Goal: Task Accomplishment & Management: Complete application form

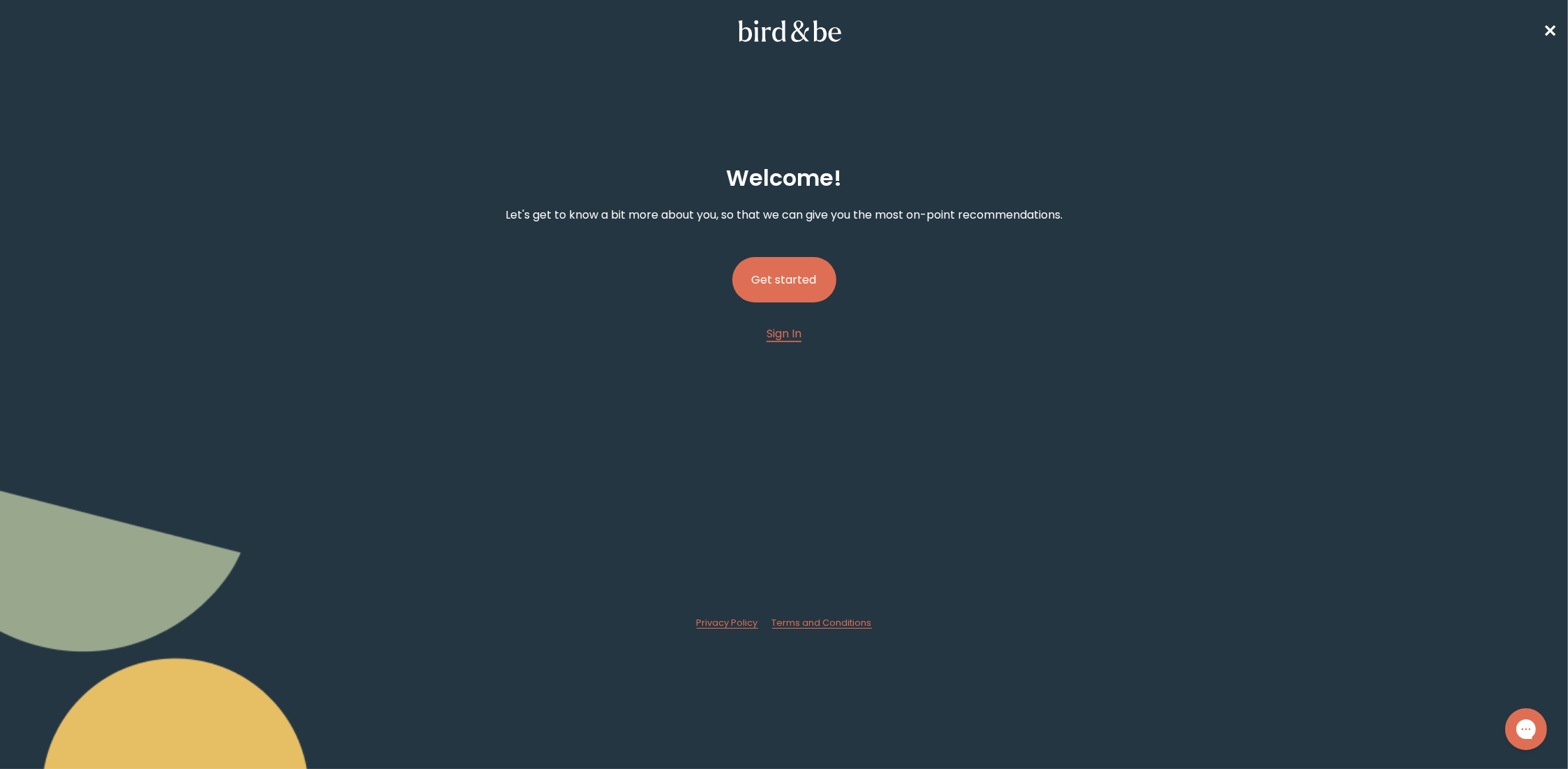
click at [785, 287] on button "Get started" at bounding box center [784, 279] width 104 height 45
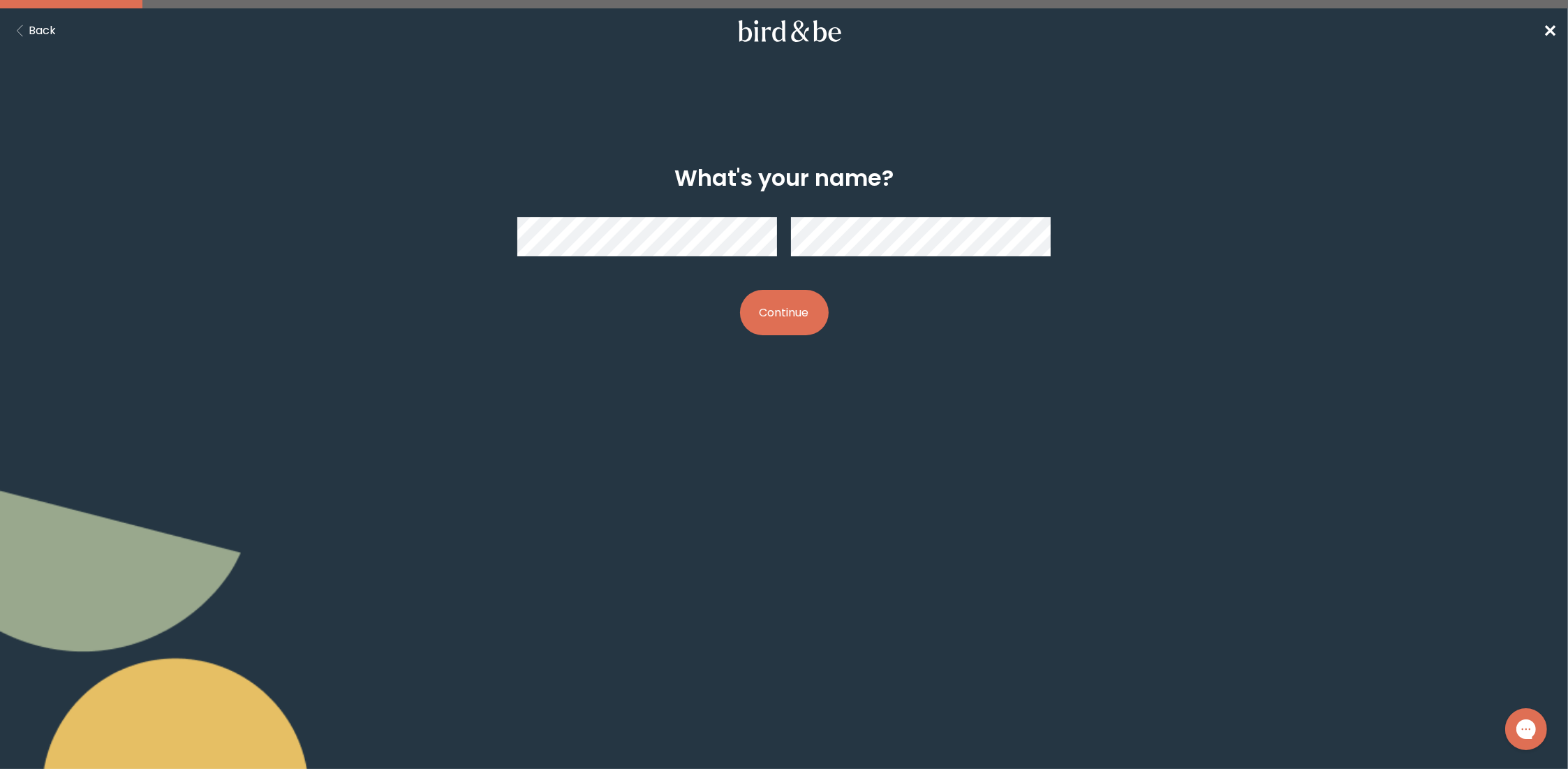
click at [769, 309] on button "Continue" at bounding box center [785, 312] width 89 height 45
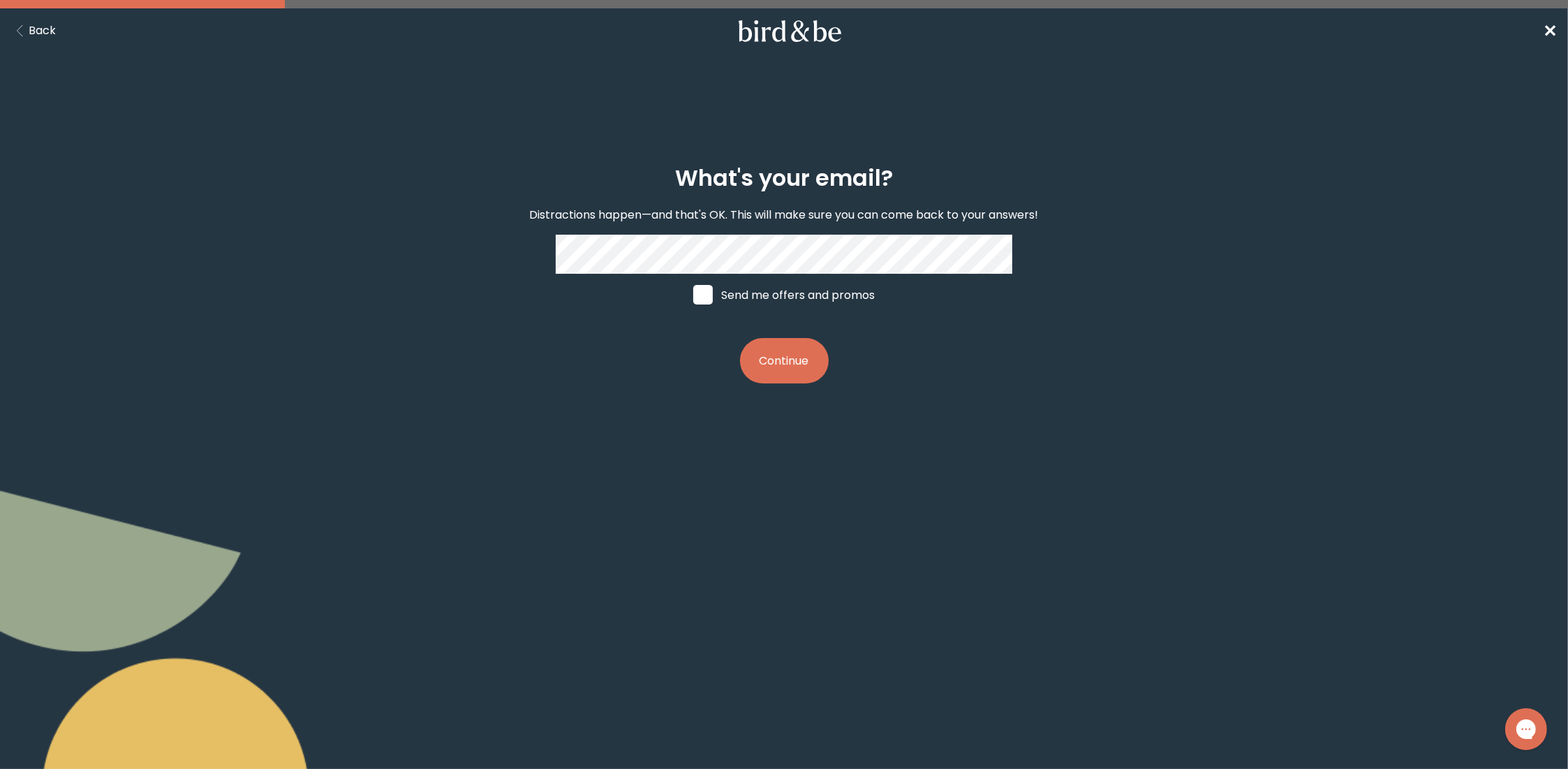
click at [790, 365] on button "Continue" at bounding box center [785, 360] width 89 height 45
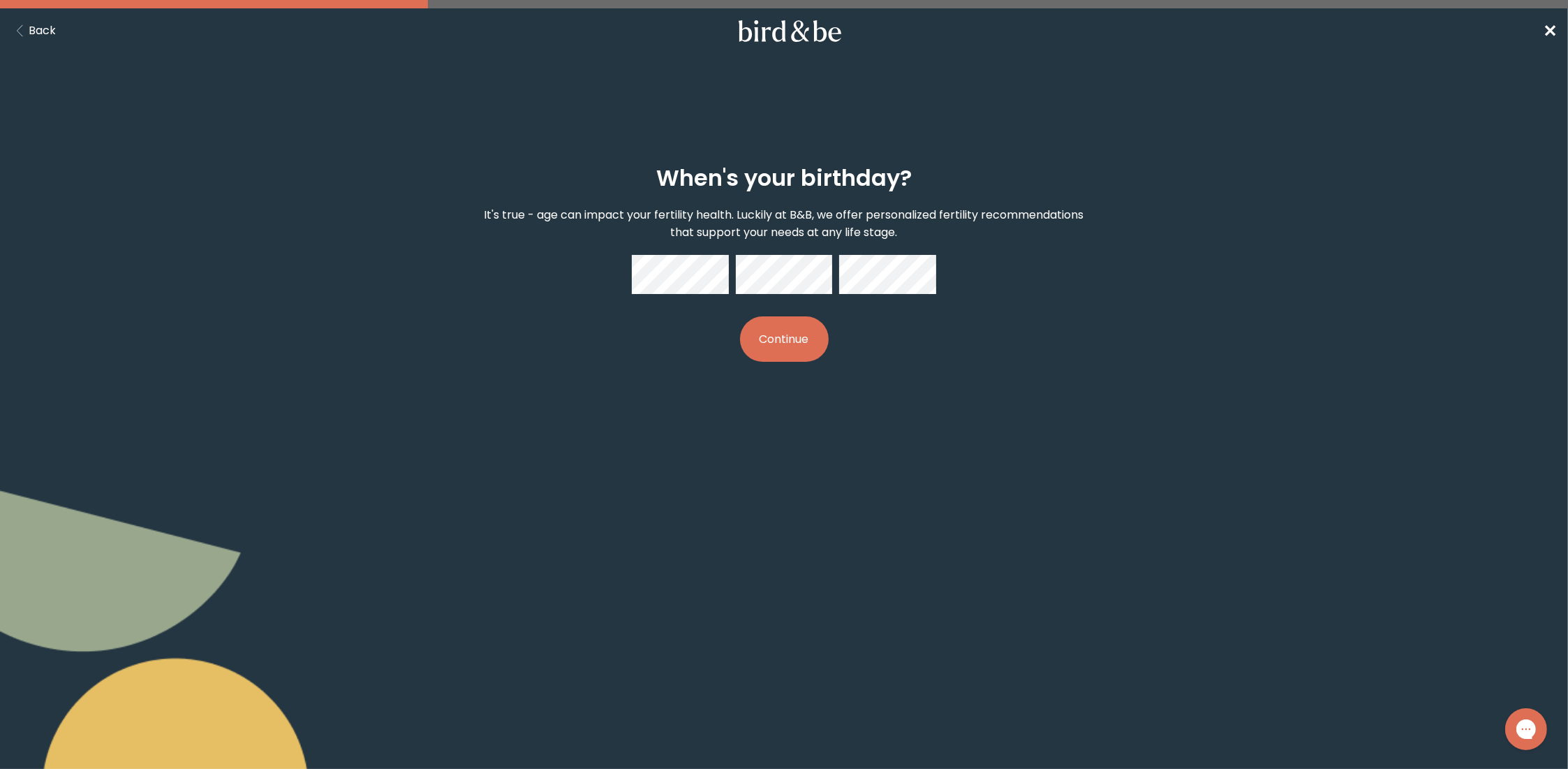
click at [817, 341] on button "Continue" at bounding box center [785, 338] width 89 height 45
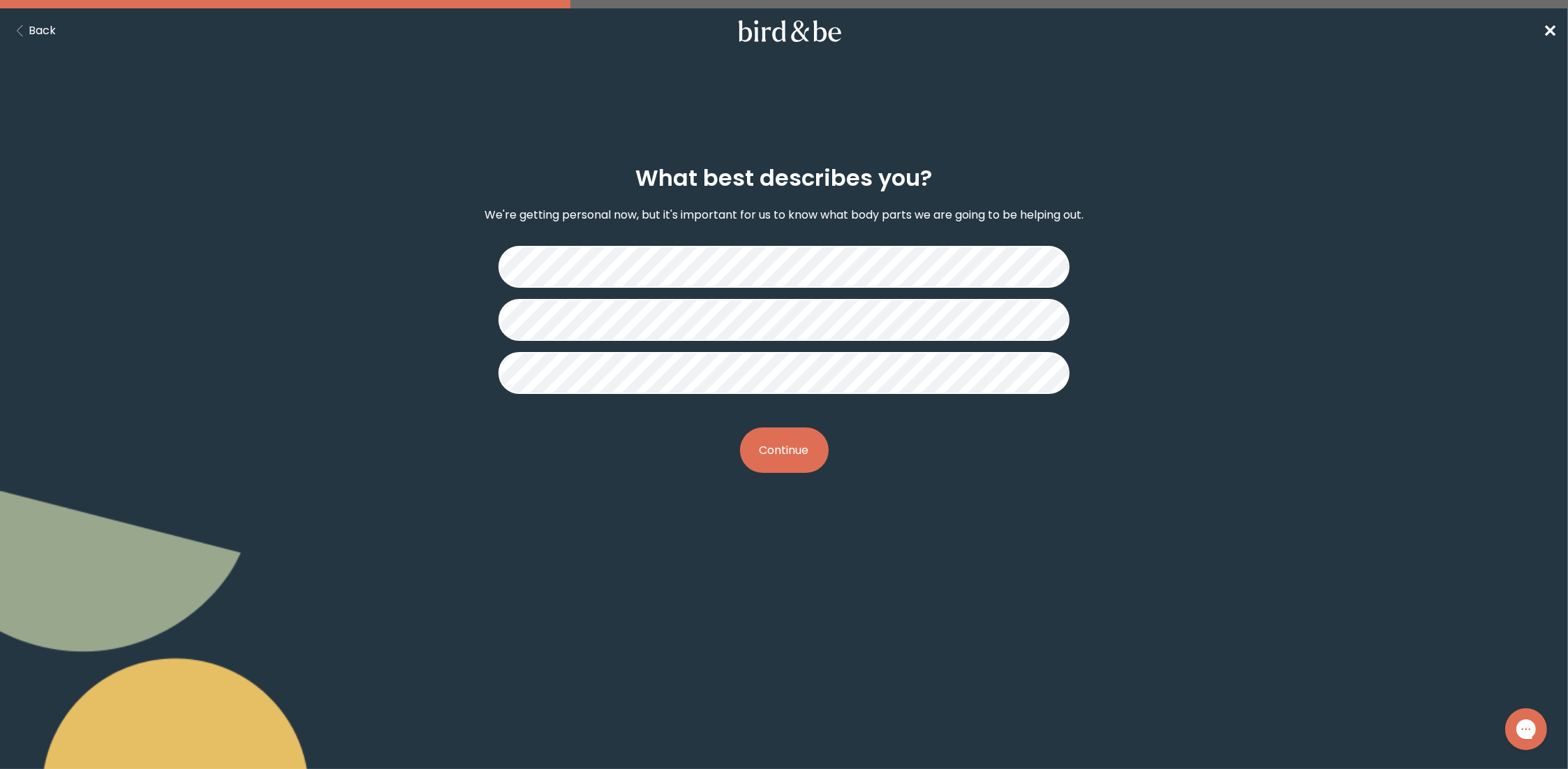
click at [803, 446] on button "Continue" at bounding box center [785, 449] width 89 height 45
click at [794, 445] on button "Continue" at bounding box center [785, 449] width 89 height 45
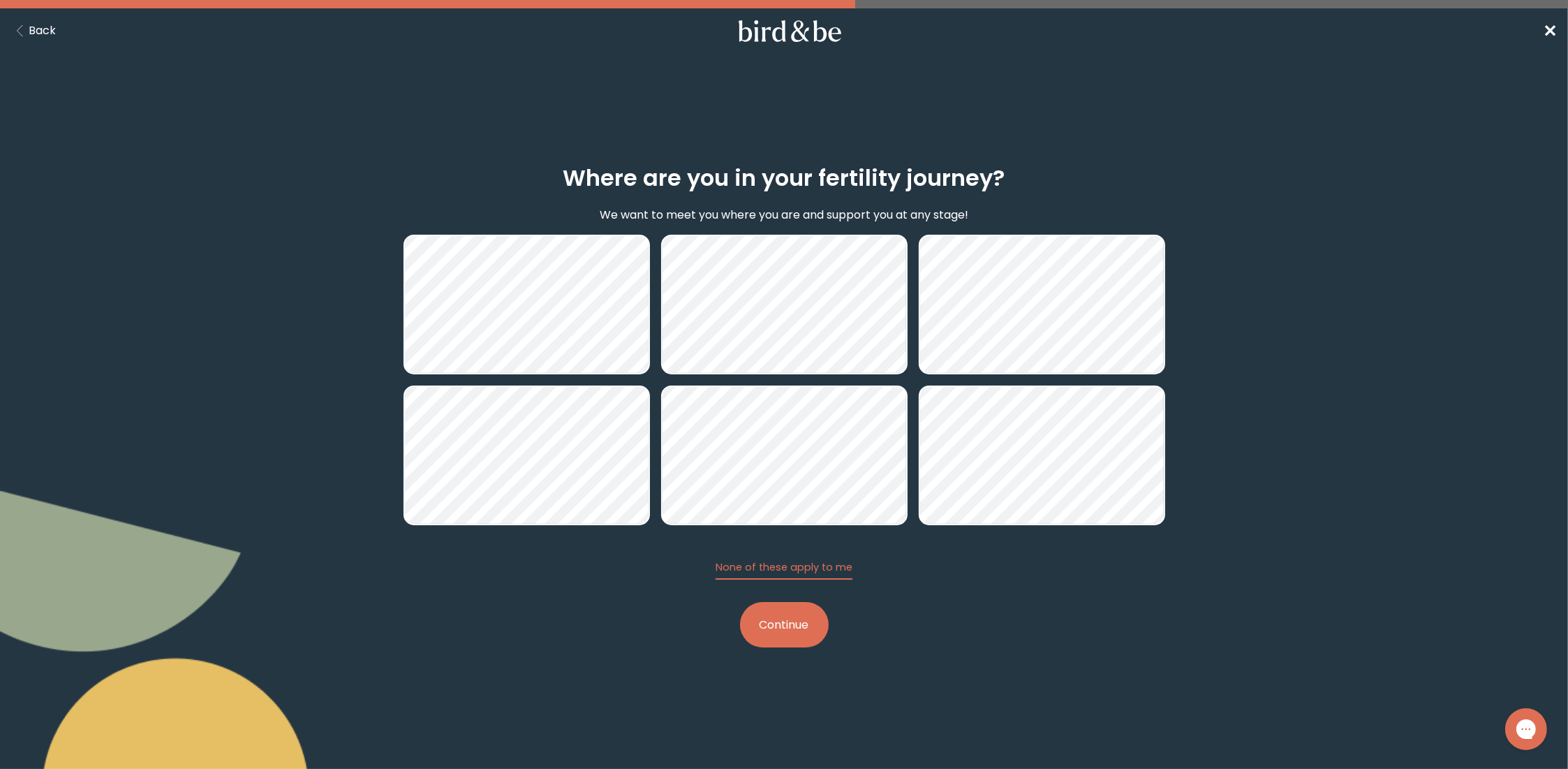
click at [783, 628] on button "Continue" at bounding box center [785, 624] width 89 height 45
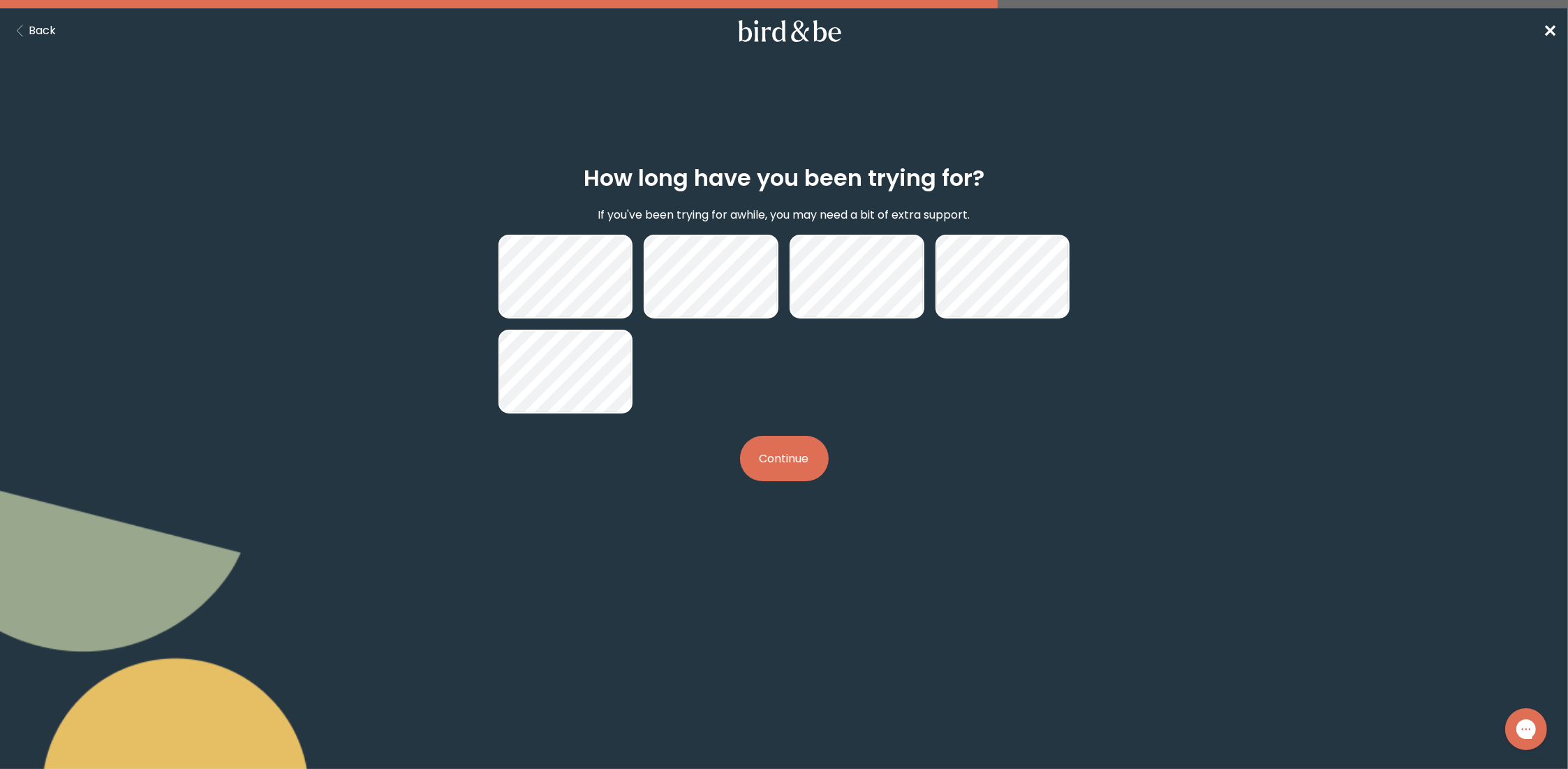
click at [772, 445] on button "Continue" at bounding box center [785, 458] width 89 height 45
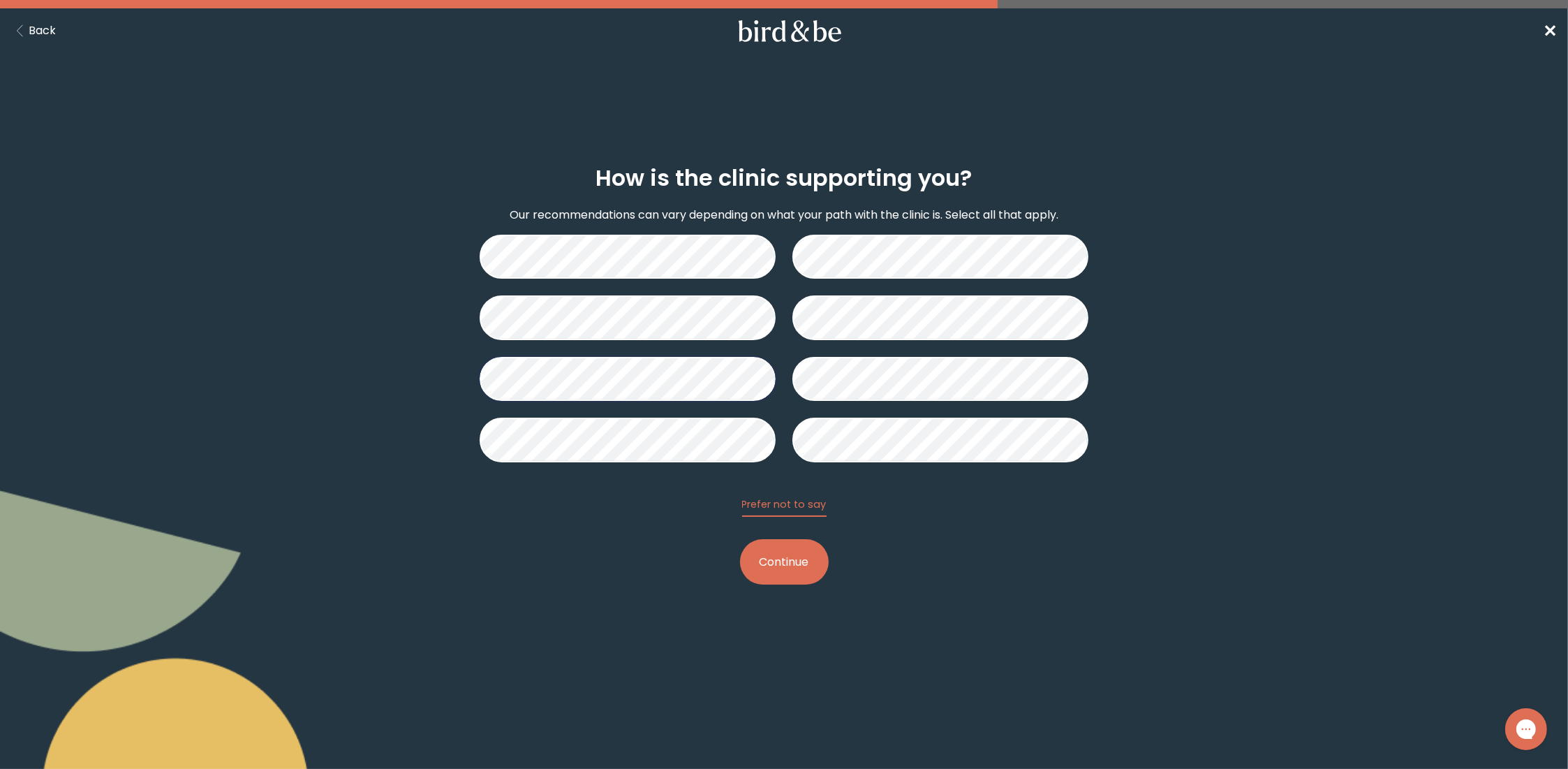
click at [774, 560] on button "Continue" at bounding box center [785, 561] width 89 height 45
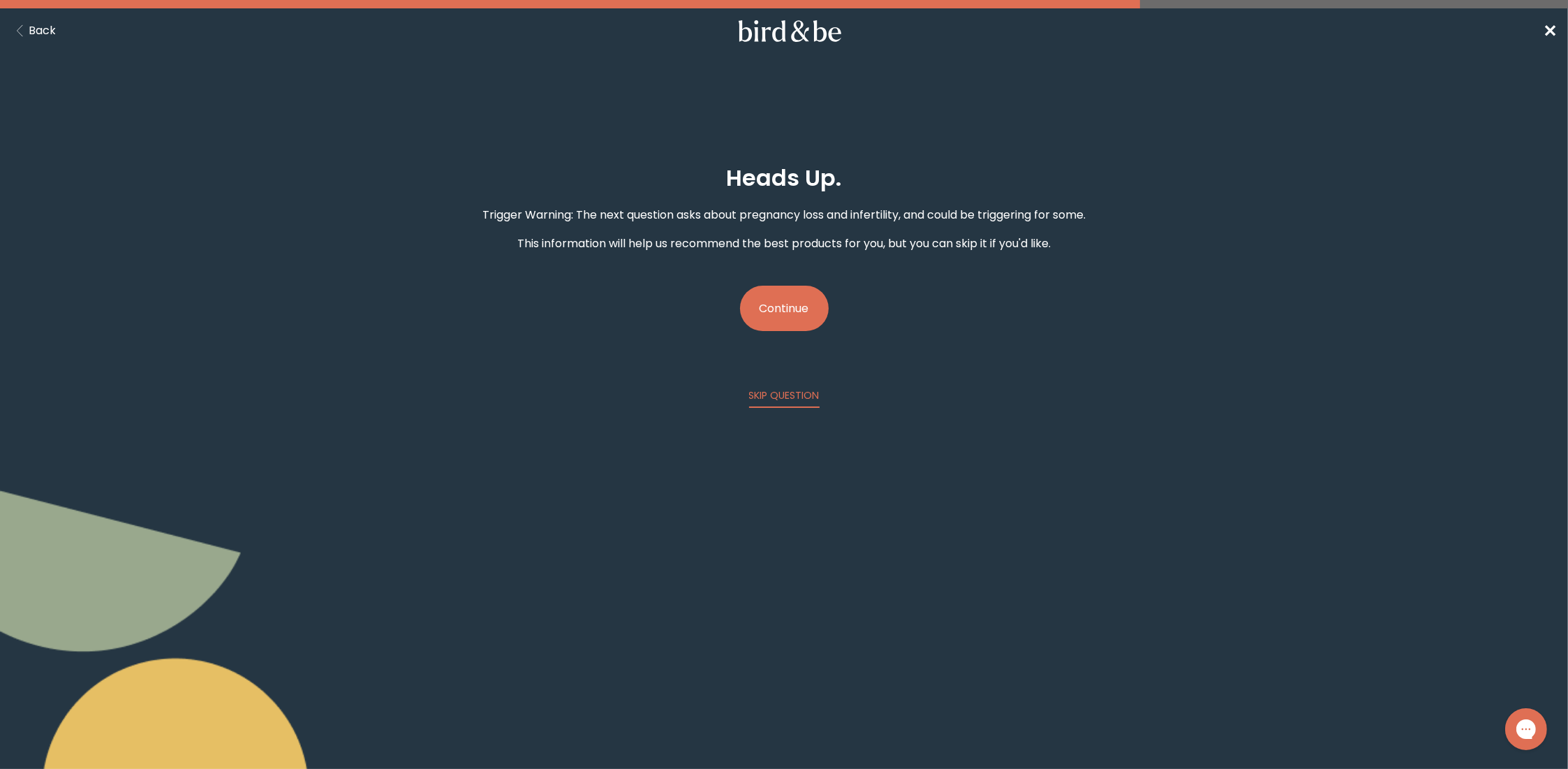
click at [767, 304] on button "Continue" at bounding box center [785, 308] width 89 height 45
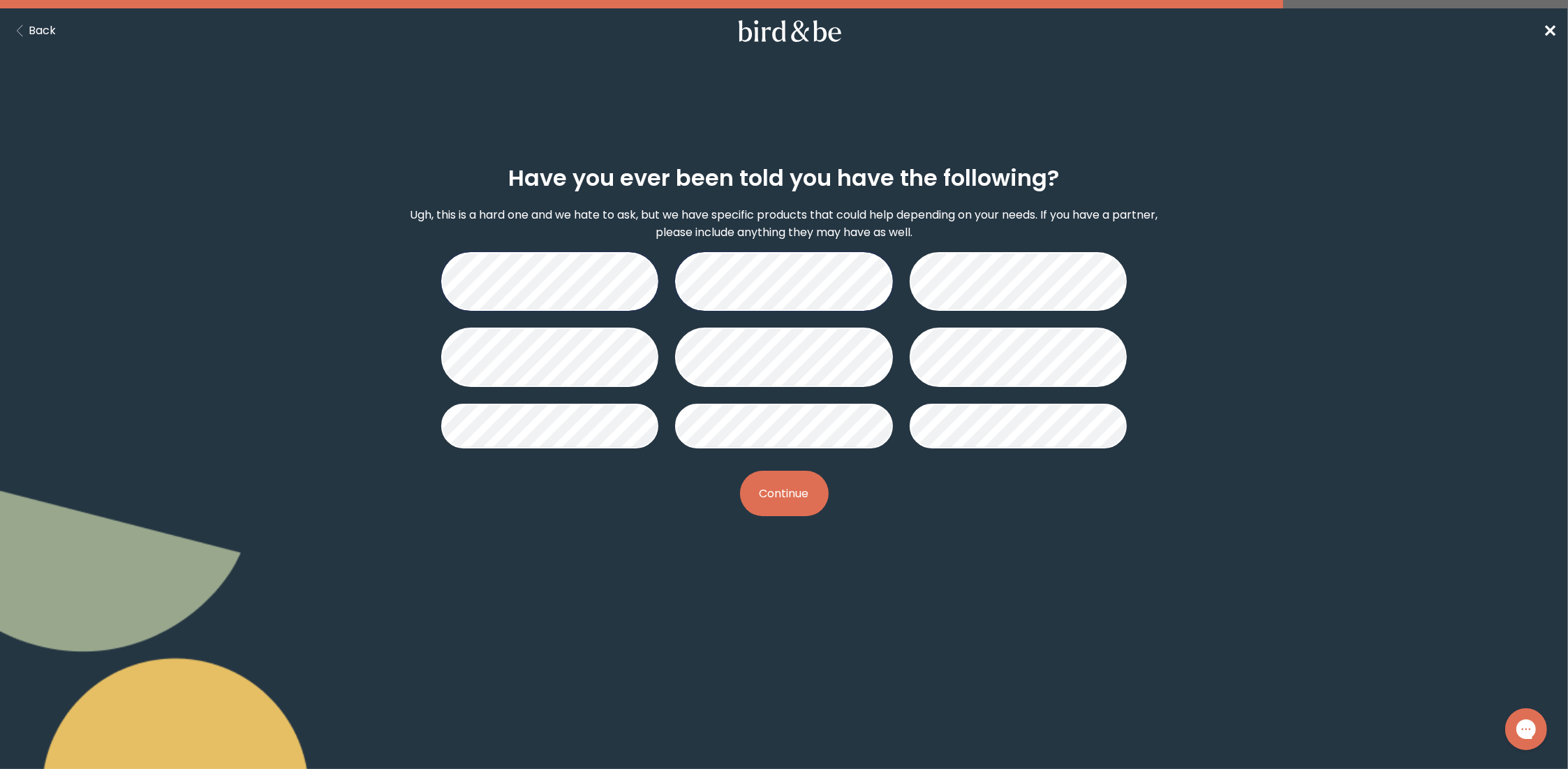
click at [801, 483] on button "Continue" at bounding box center [785, 493] width 89 height 45
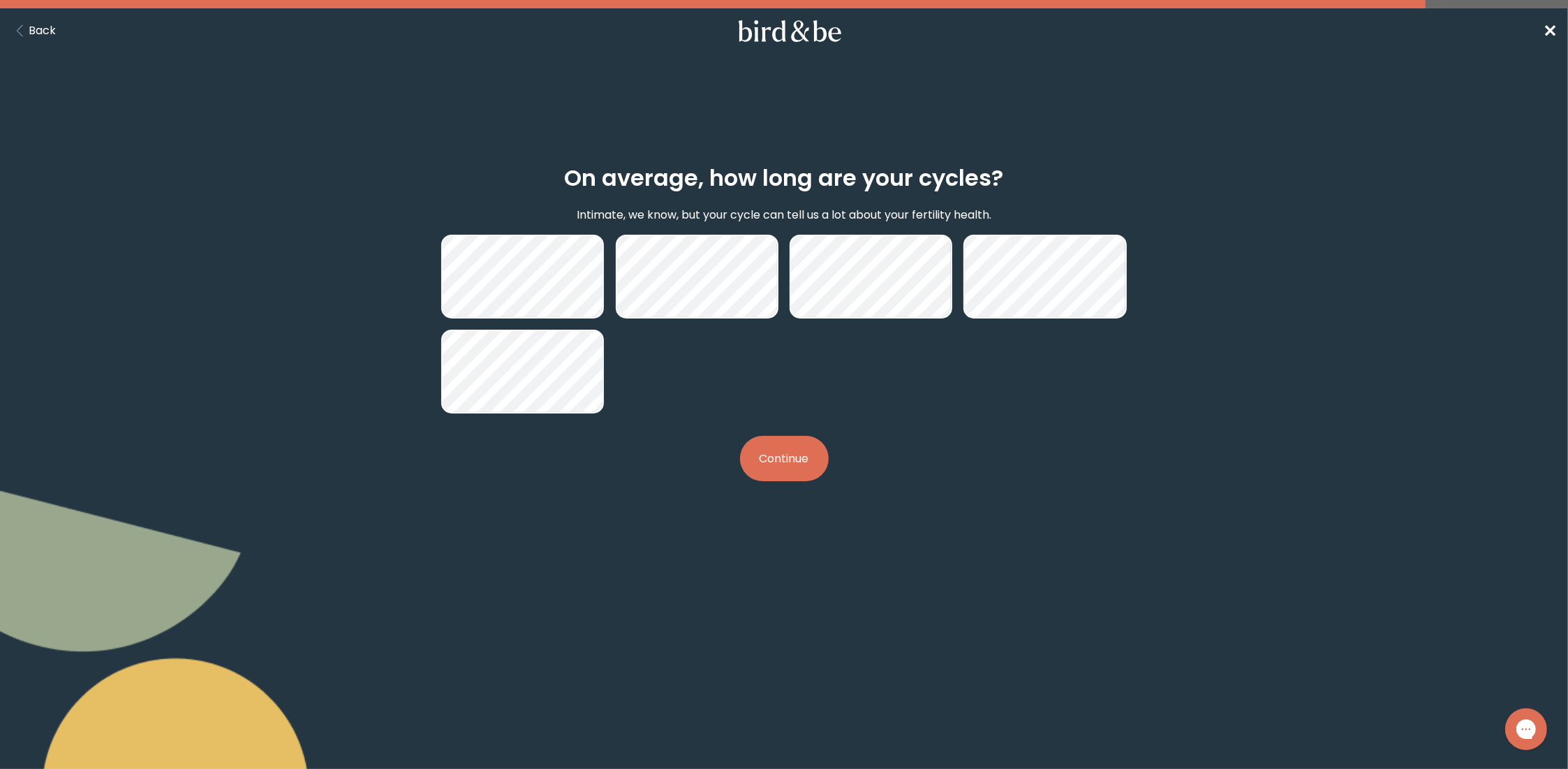
click at [807, 444] on button "Continue" at bounding box center [785, 458] width 89 height 45
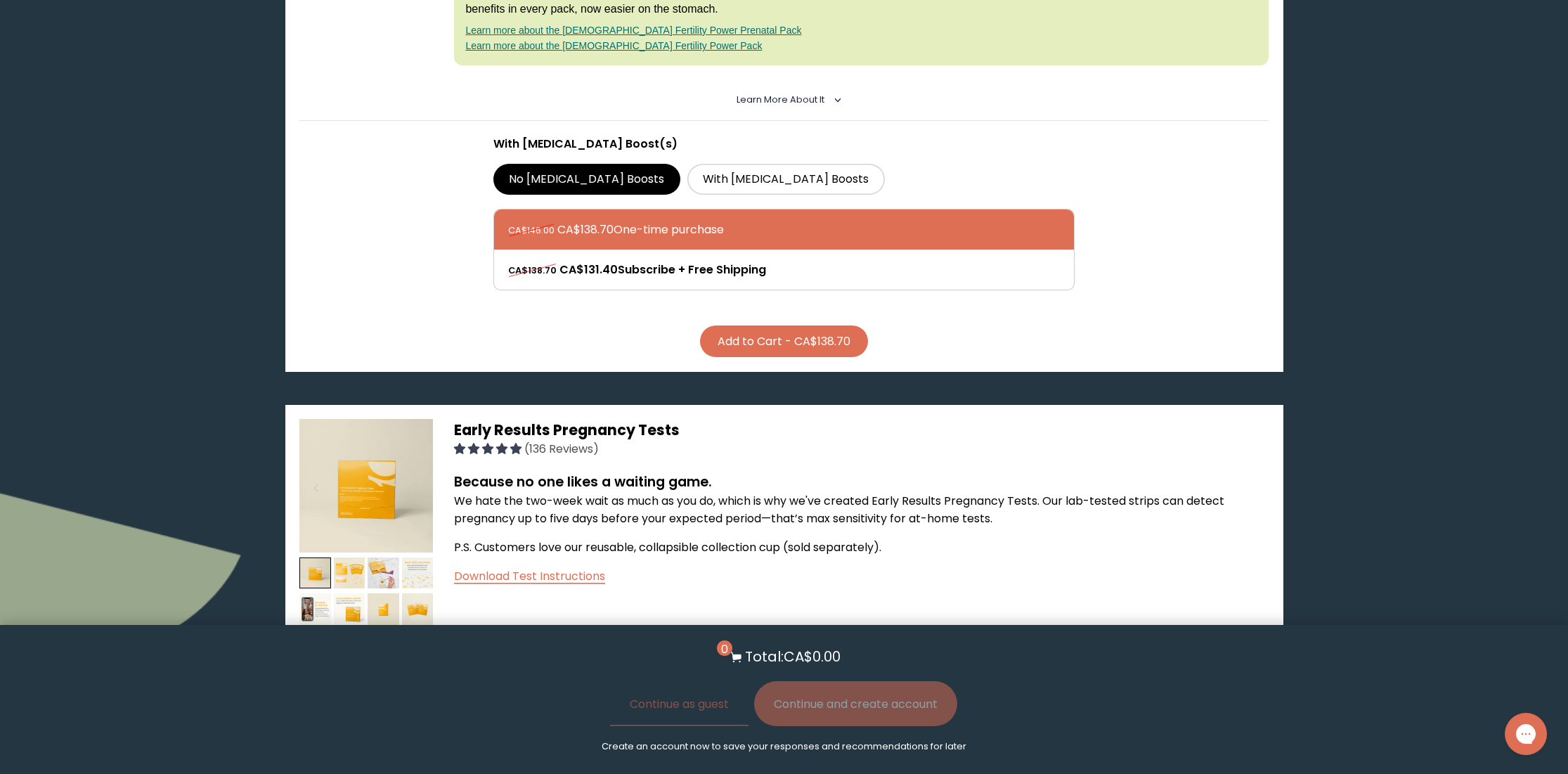
scroll to position [422, 0]
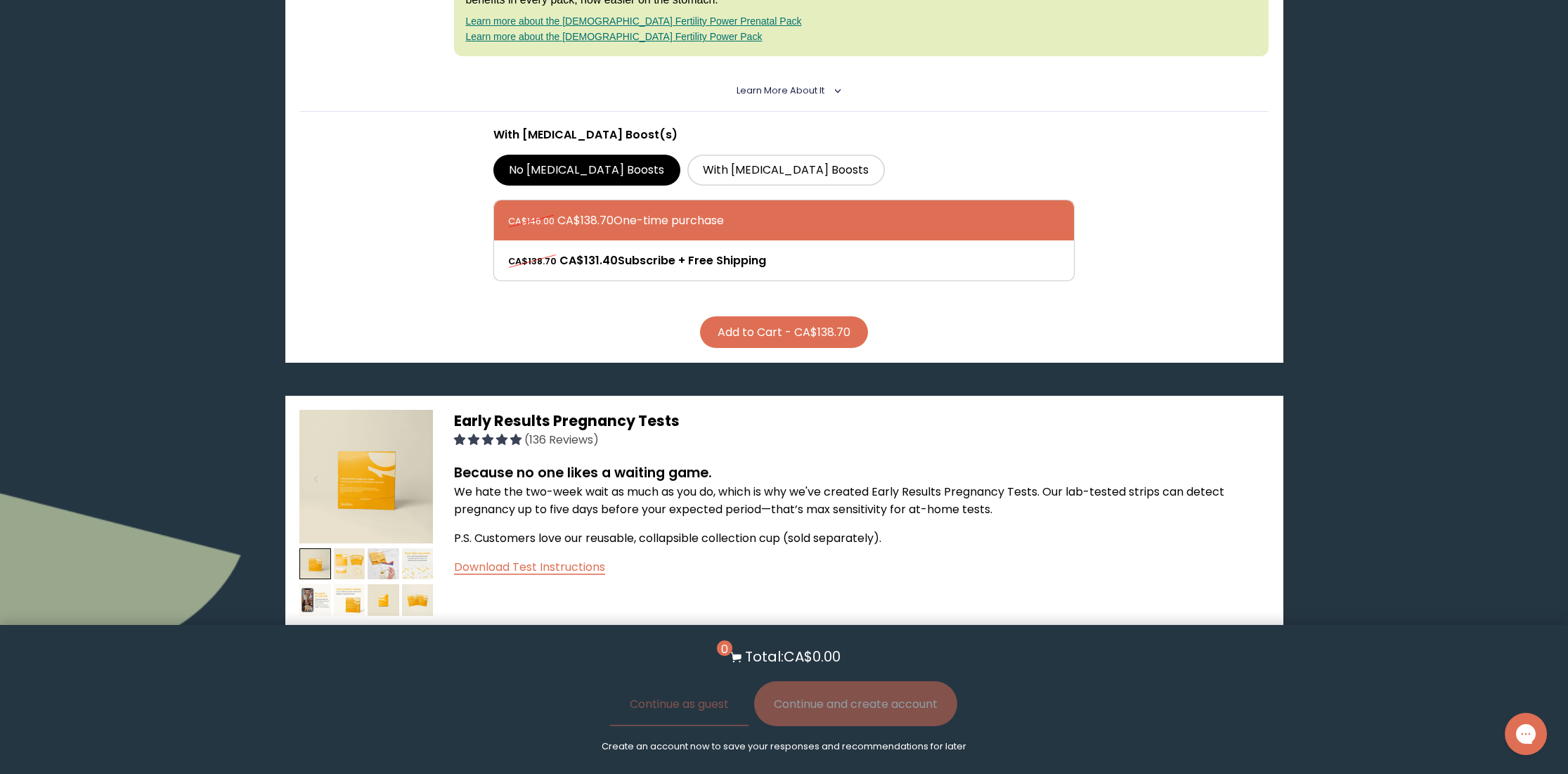
click at [760, 329] on button "Add to Cart - CA$138.70" at bounding box center [784, 332] width 168 height 32
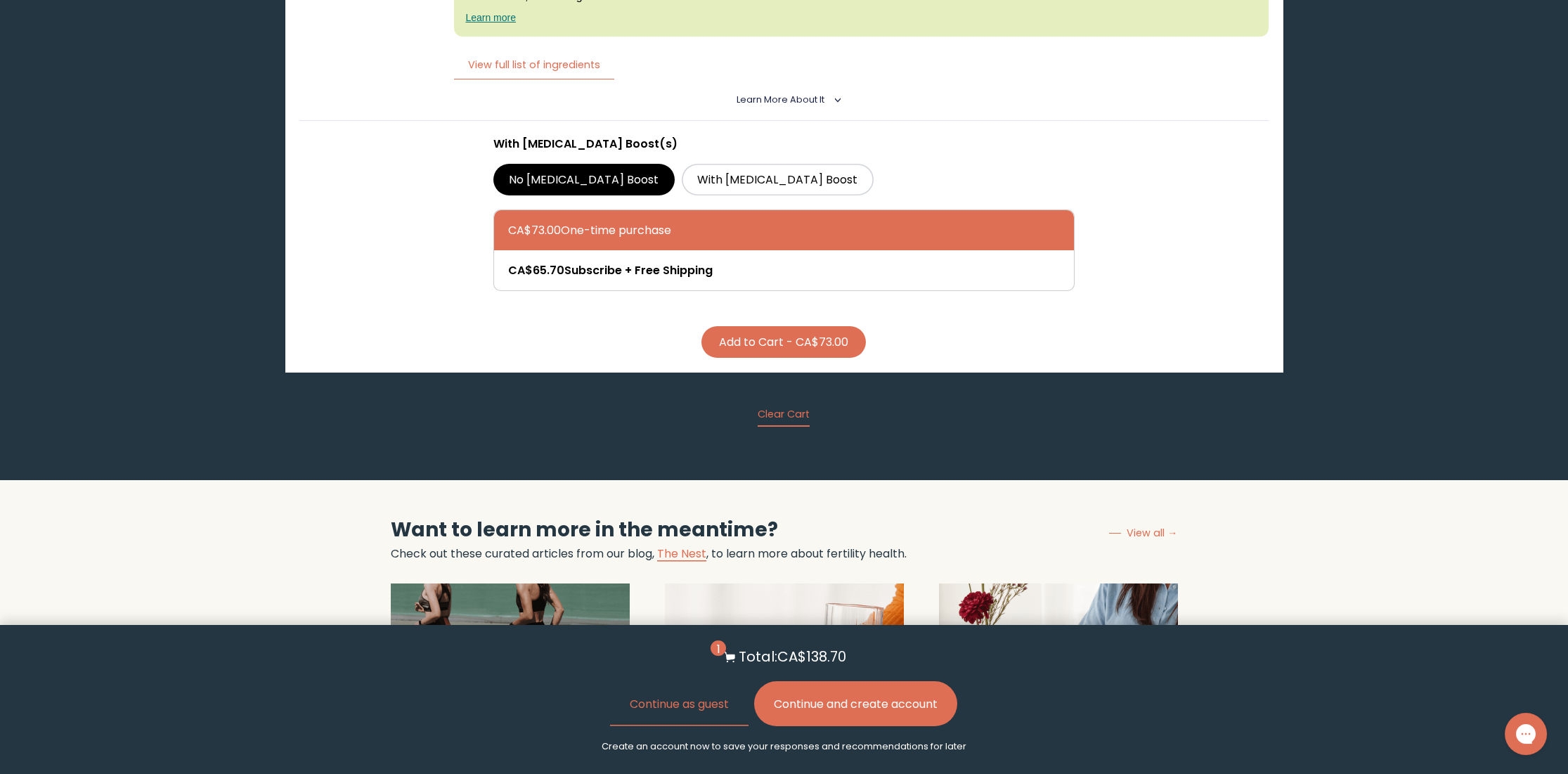
scroll to position [2600, 0]
